Goal: Information Seeking & Learning: Check status

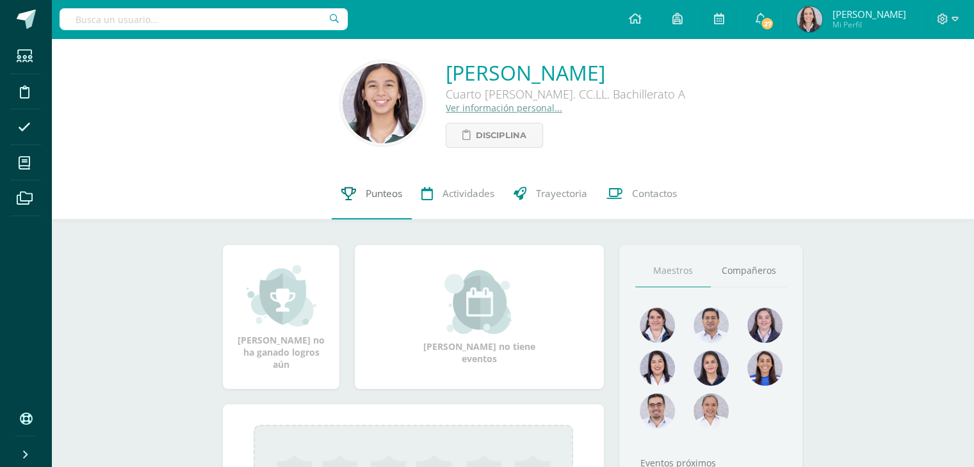
click at [354, 205] on link "Punteos" at bounding box center [372, 193] width 80 height 51
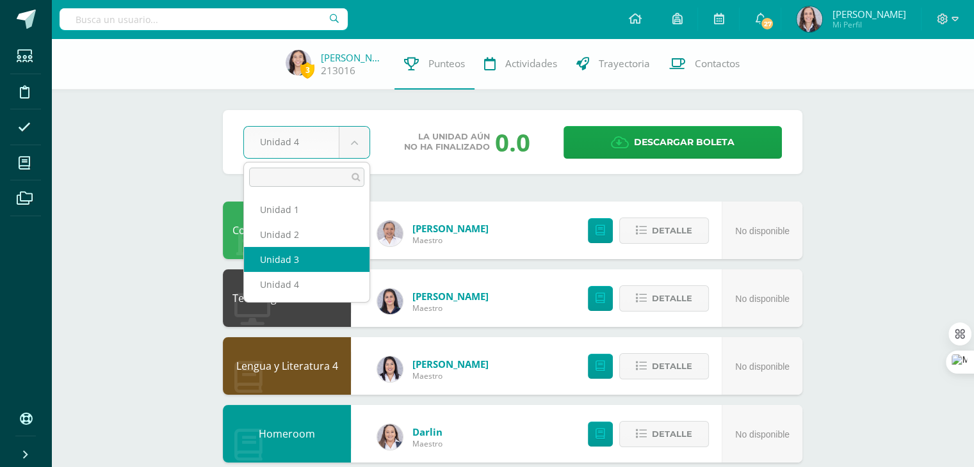
select select "Unidad 3"
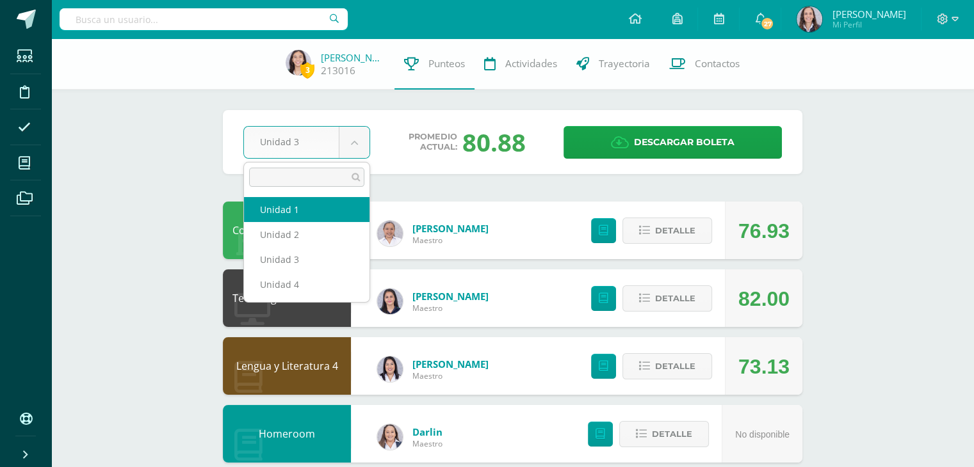
select select "Unidad 1"
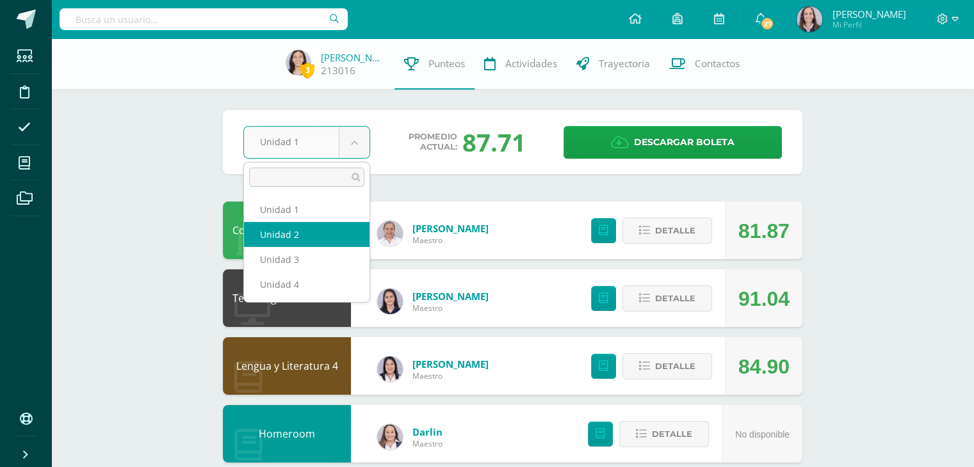
select select "Unidad 2"
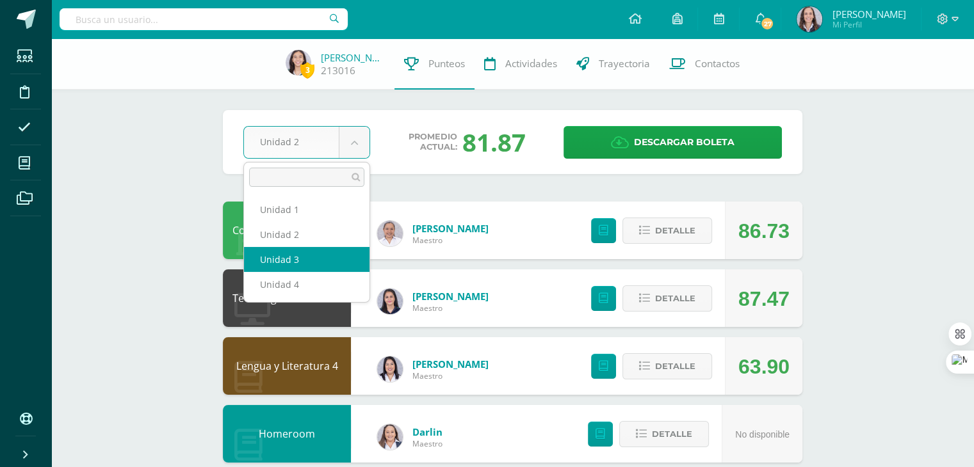
select select "Unidad 3"
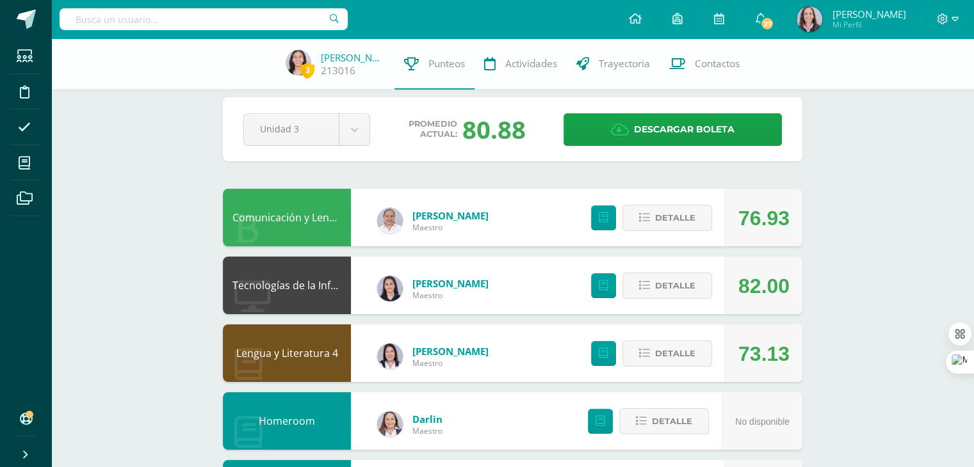
scroll to position [8, 0]
